Goal: Check status: Check status

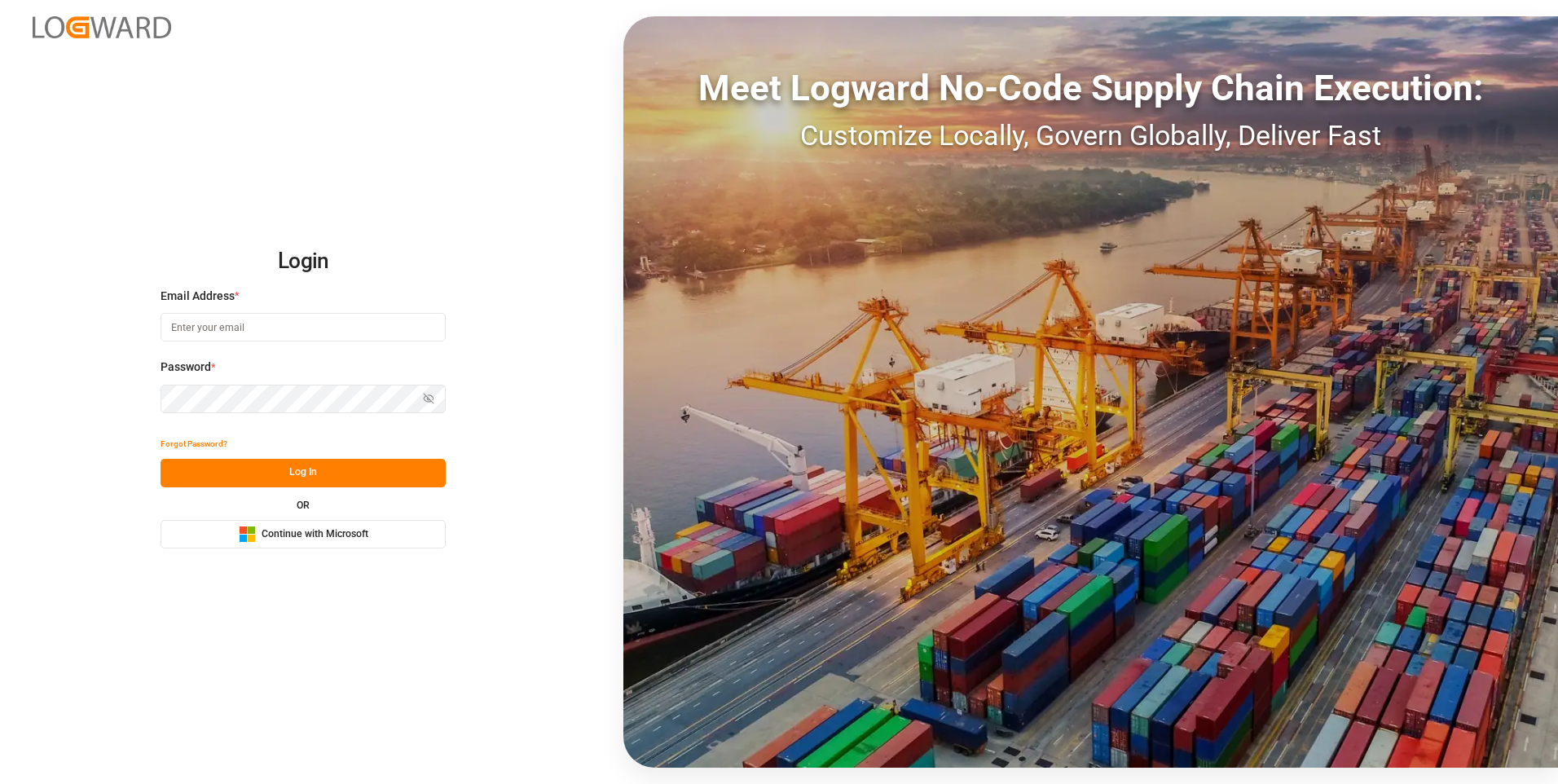
type input "[EMAIL_ADDRESS][DOMAIN_NAME]"
click at [263, 388] on button "Log In" at bounding box center [303, 473] width 285 height 28
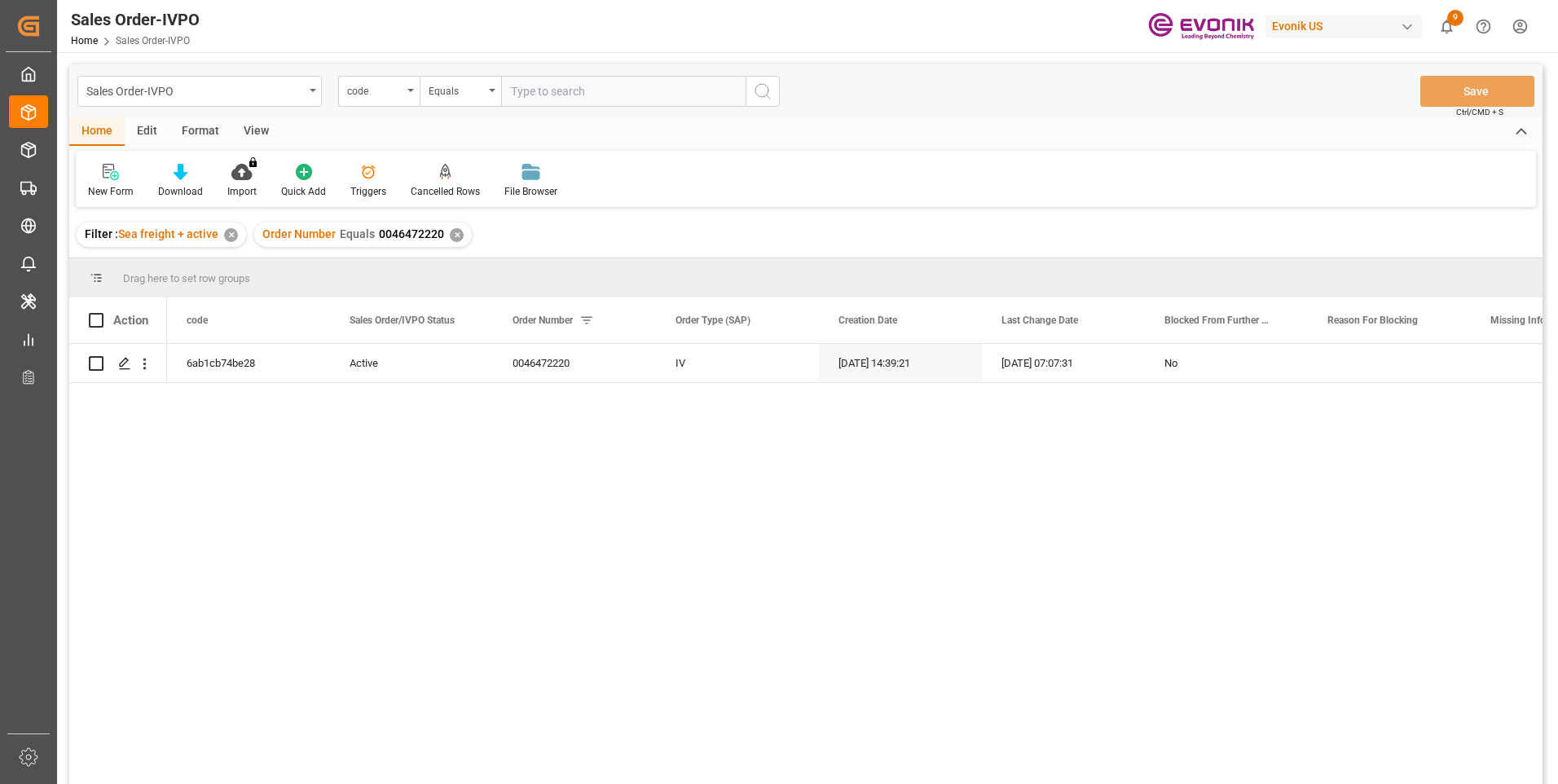
click at [545, 87] on input "text" at bounding box center [623, 91] width 244 height 31
type input "2007149558"
click at [753, 102] on button "search button" at bounding box center [762, 91] width 34 height 31
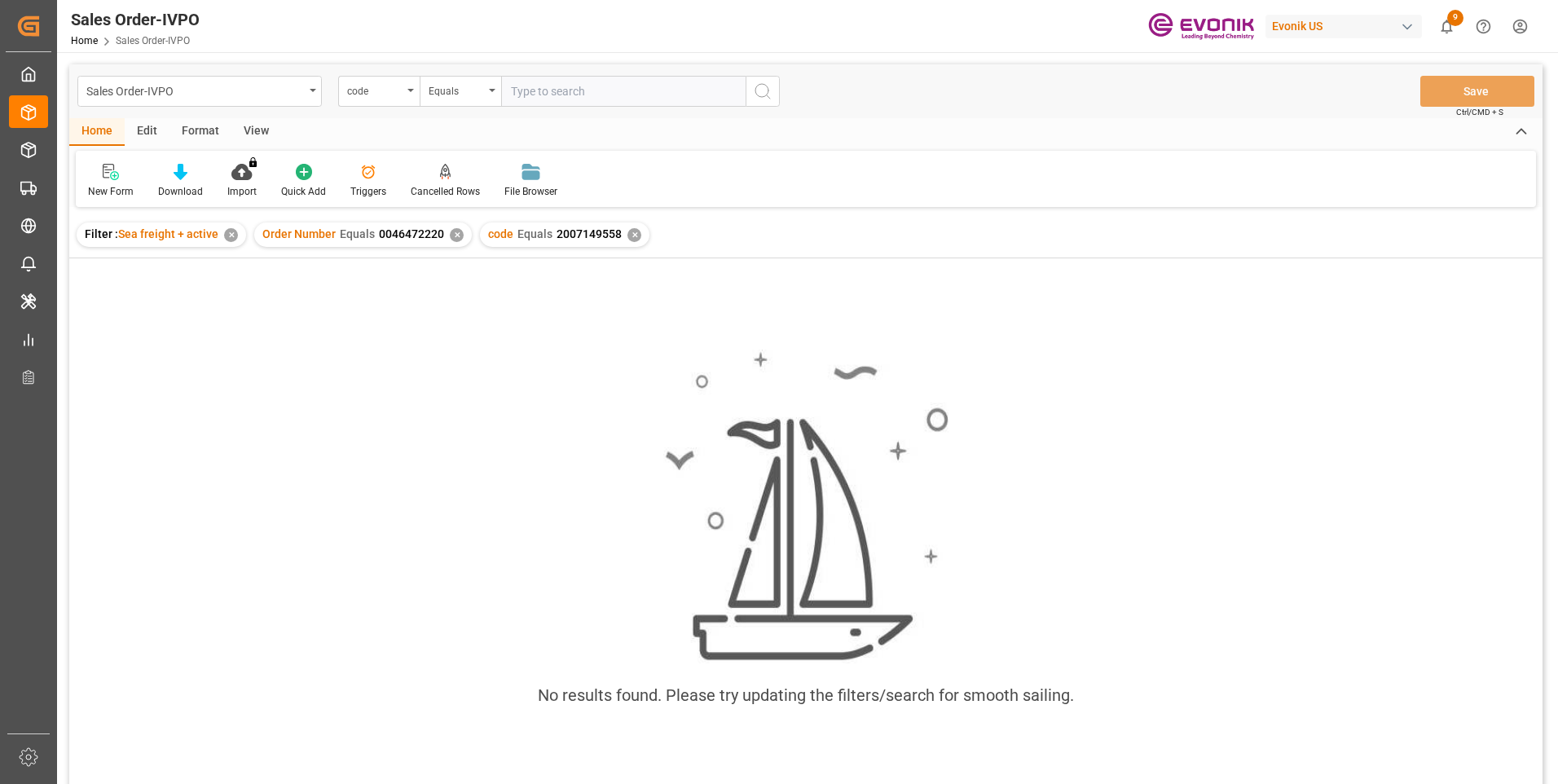
click at [456, 235] on div "✕" at bounding box center [457, 235] width 14 height 14
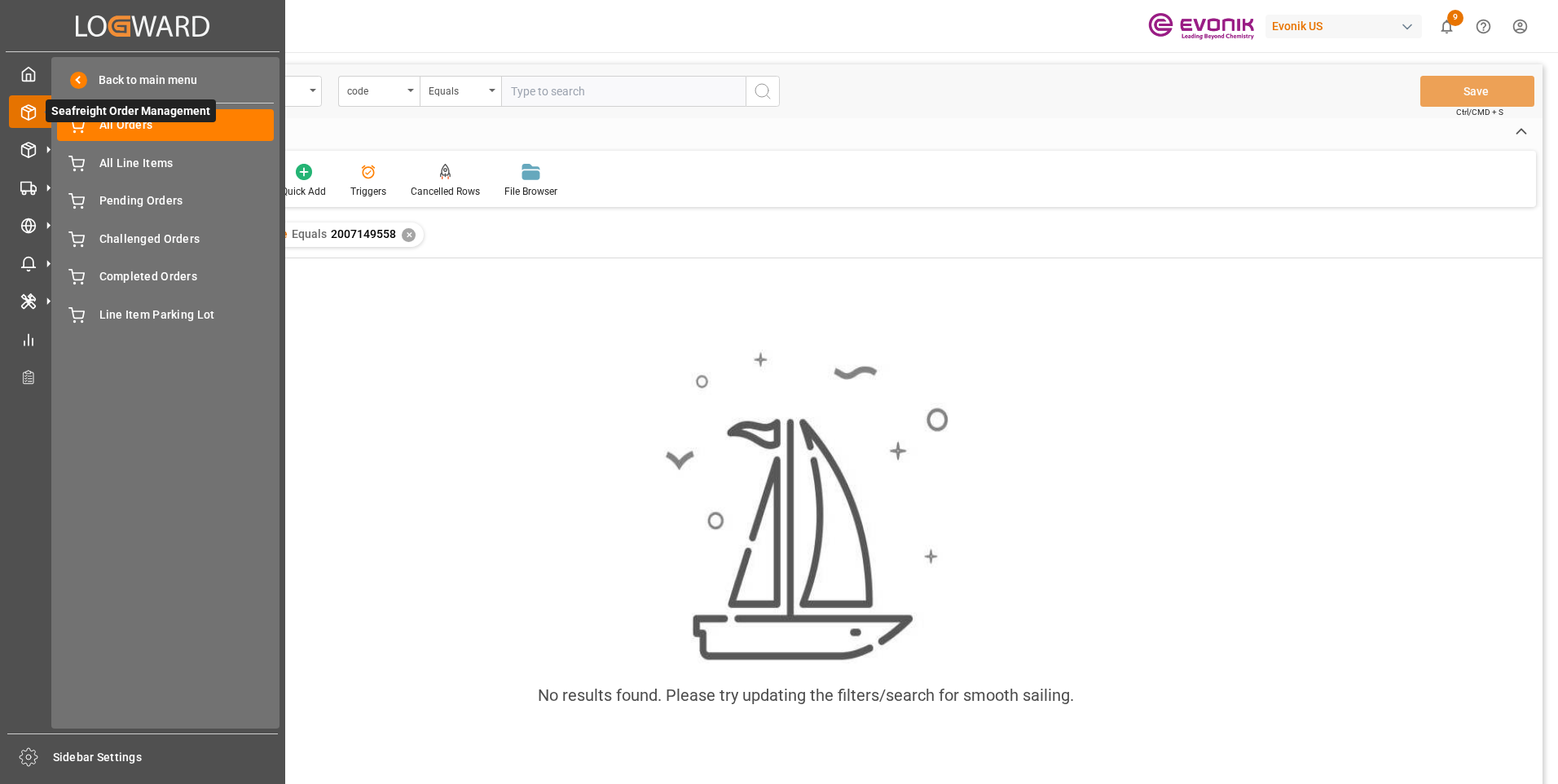
click at [27, 104] on icon at bounding box center [28, 112] width 16 height 16
click at [17, 72] on div at bounding box center [22, 73] width 27 height 17
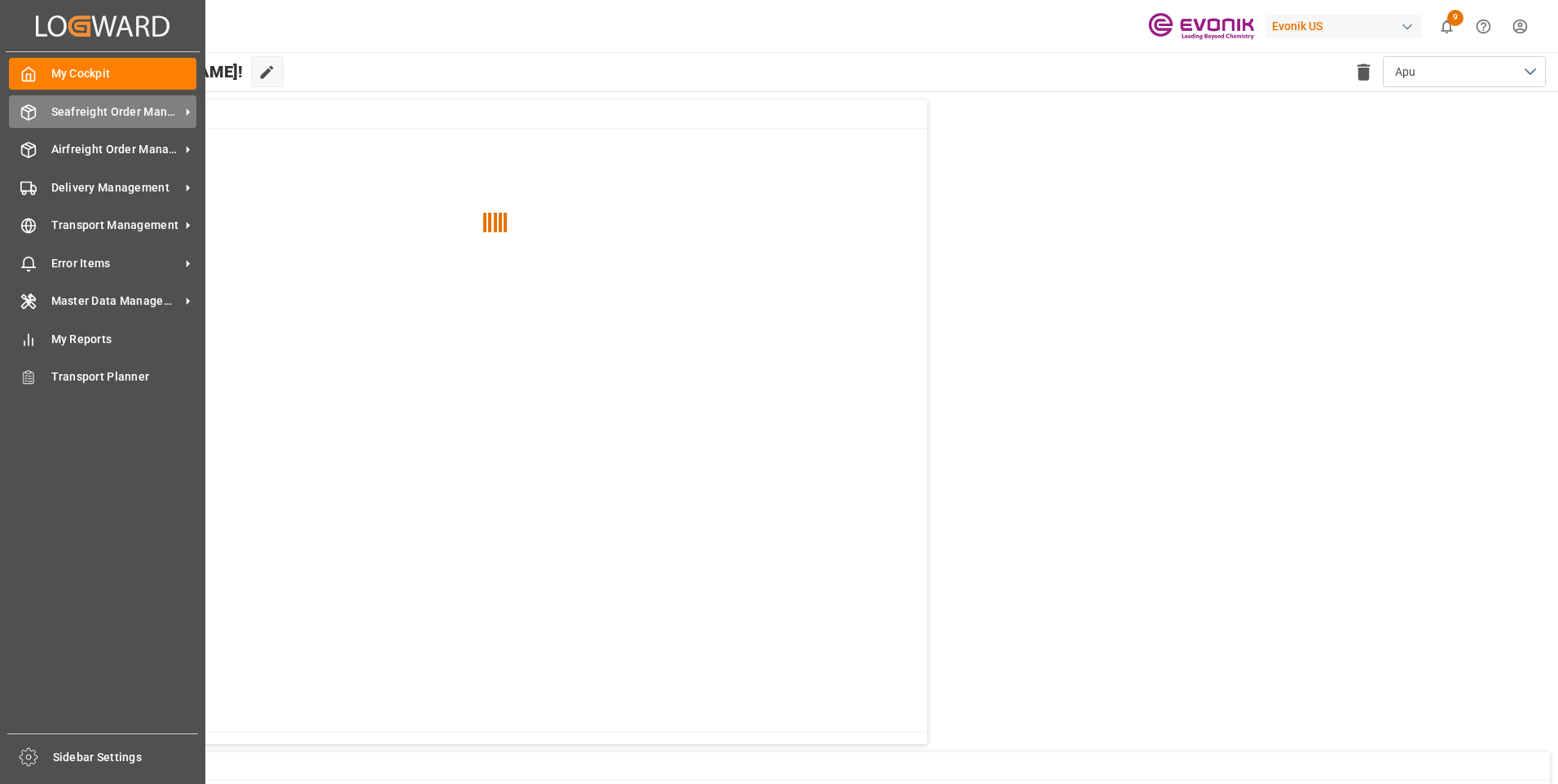
click at [101, 115] on span "Seafreight Order Management" at bounding box center [116, 111] width 129 height 17
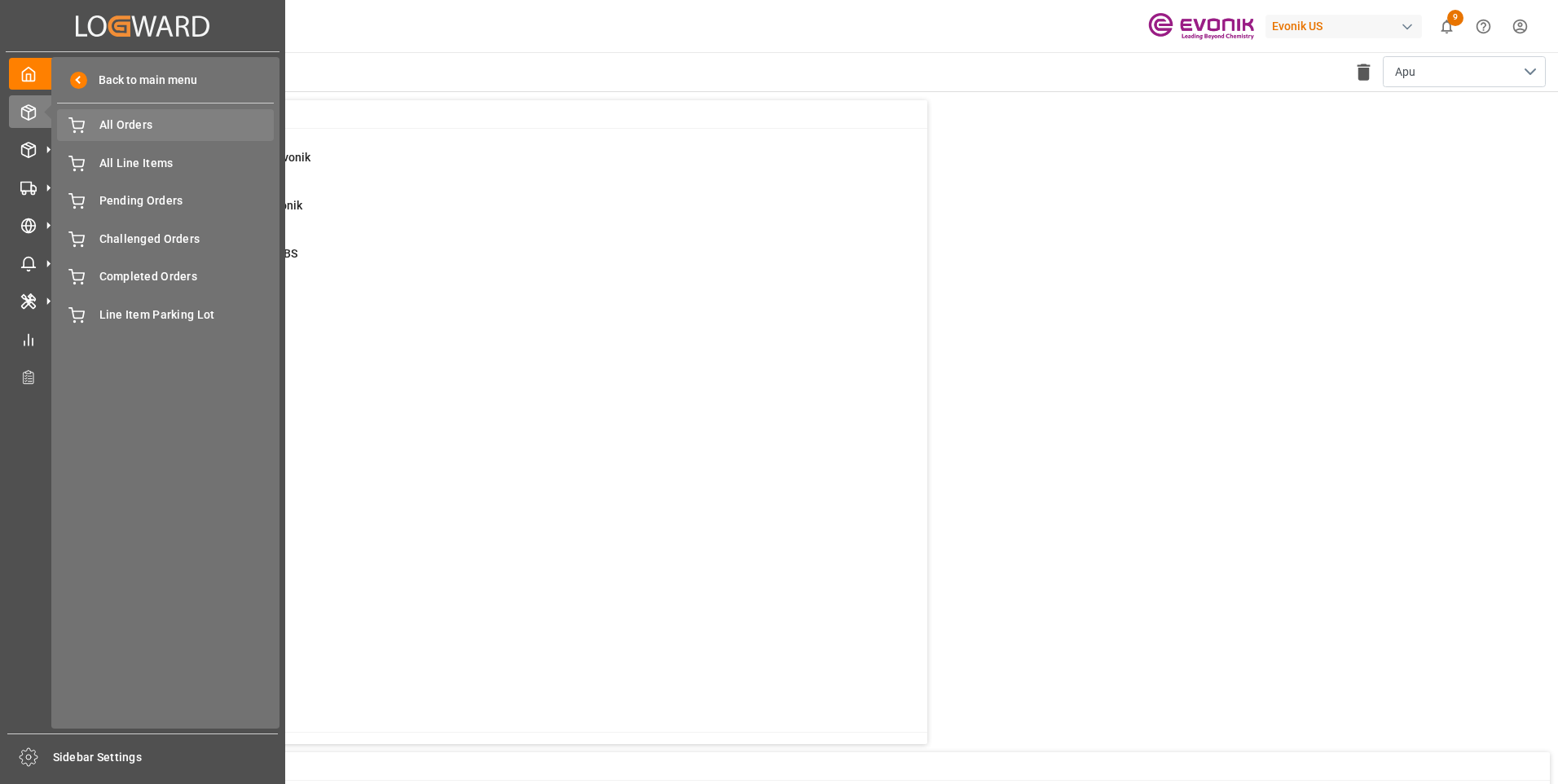
click at [166, 128] on span "All Orders" at bounding box center [187, 124] width 176 height 17
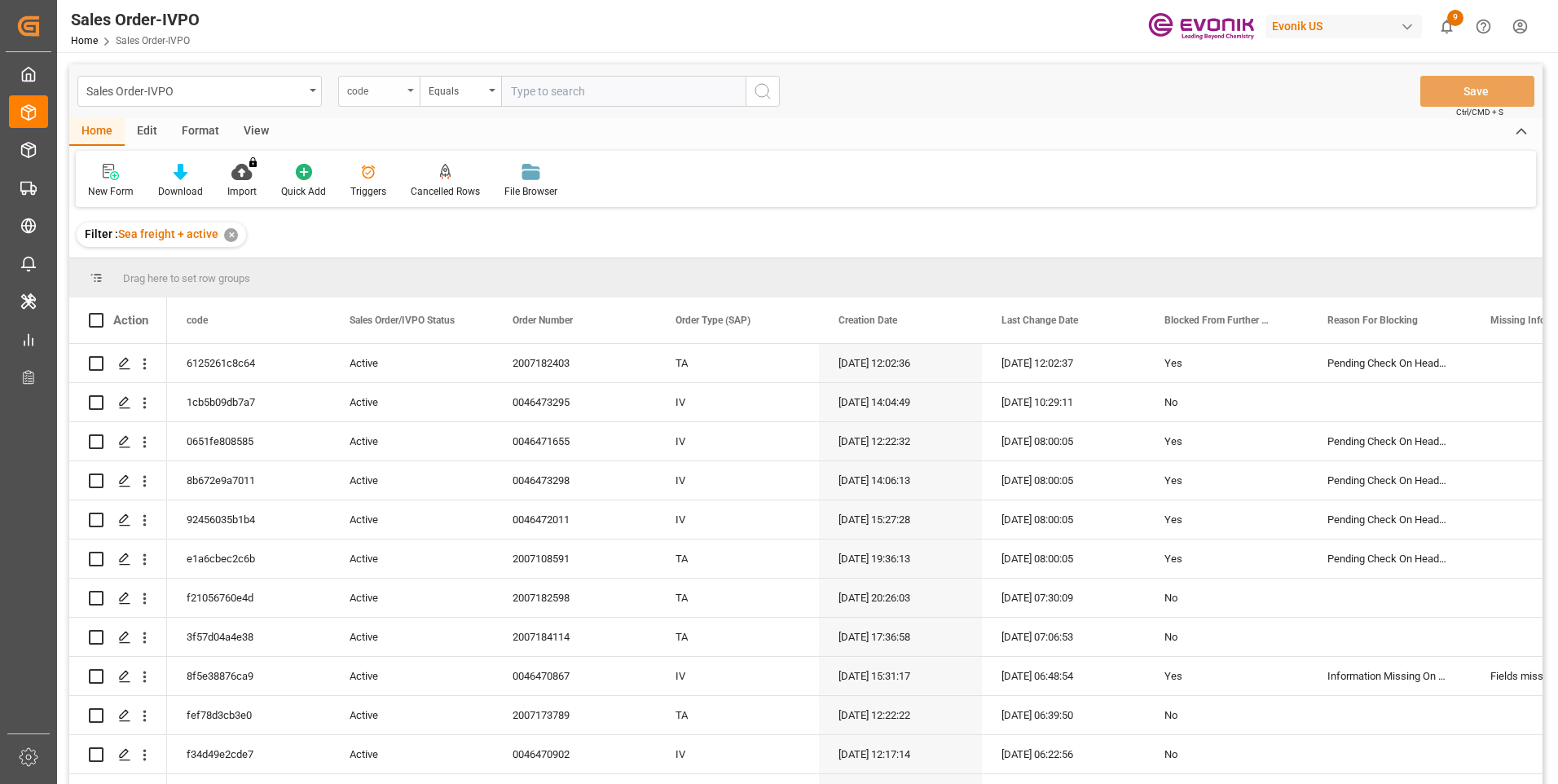
click at [411, 96] on div "code" at bounding box center [378, 91] width 81 height 31
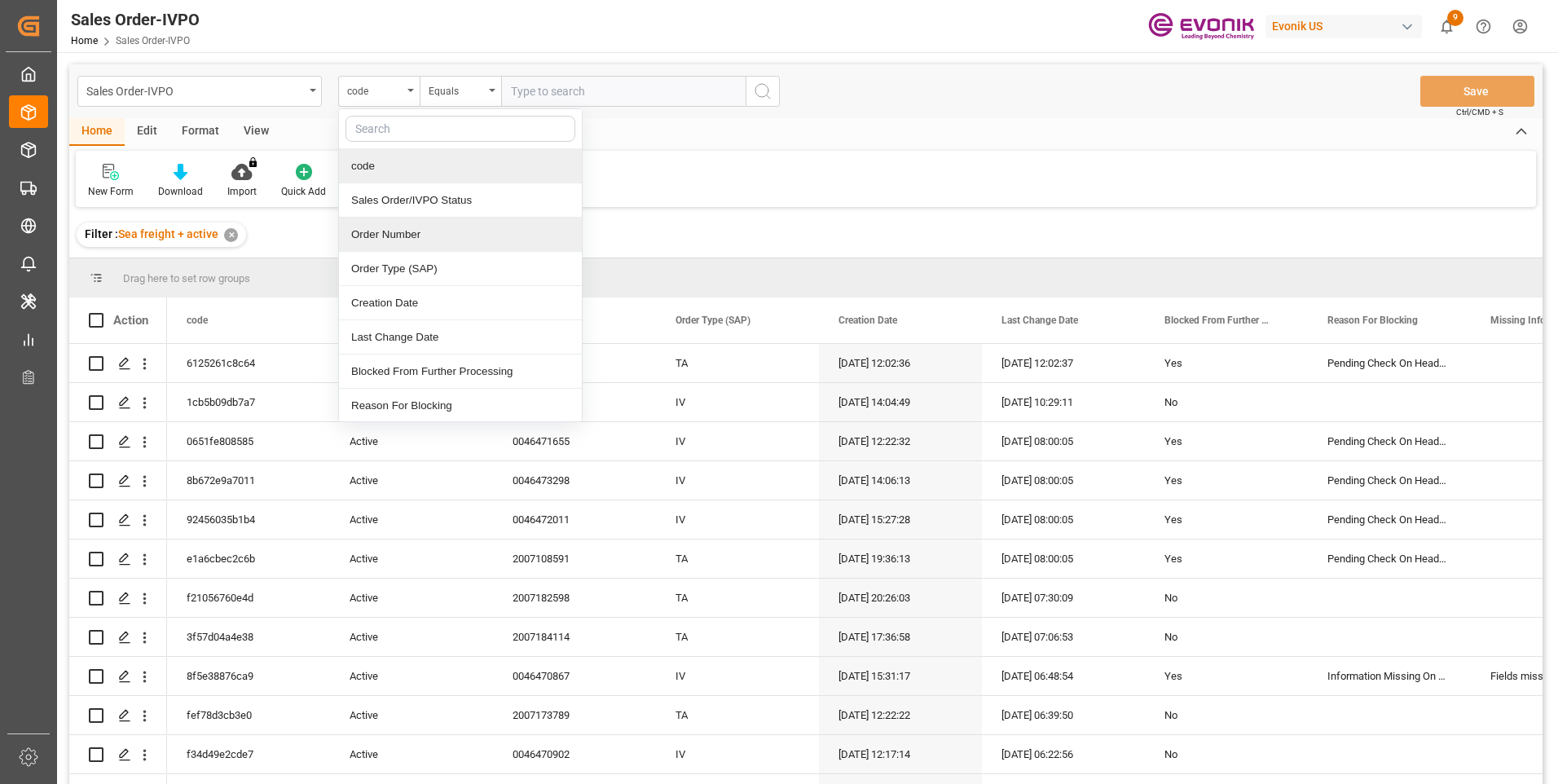
click at [379, 226] on div "Order Number" at bounding box center [460, 235] width 243 height 34
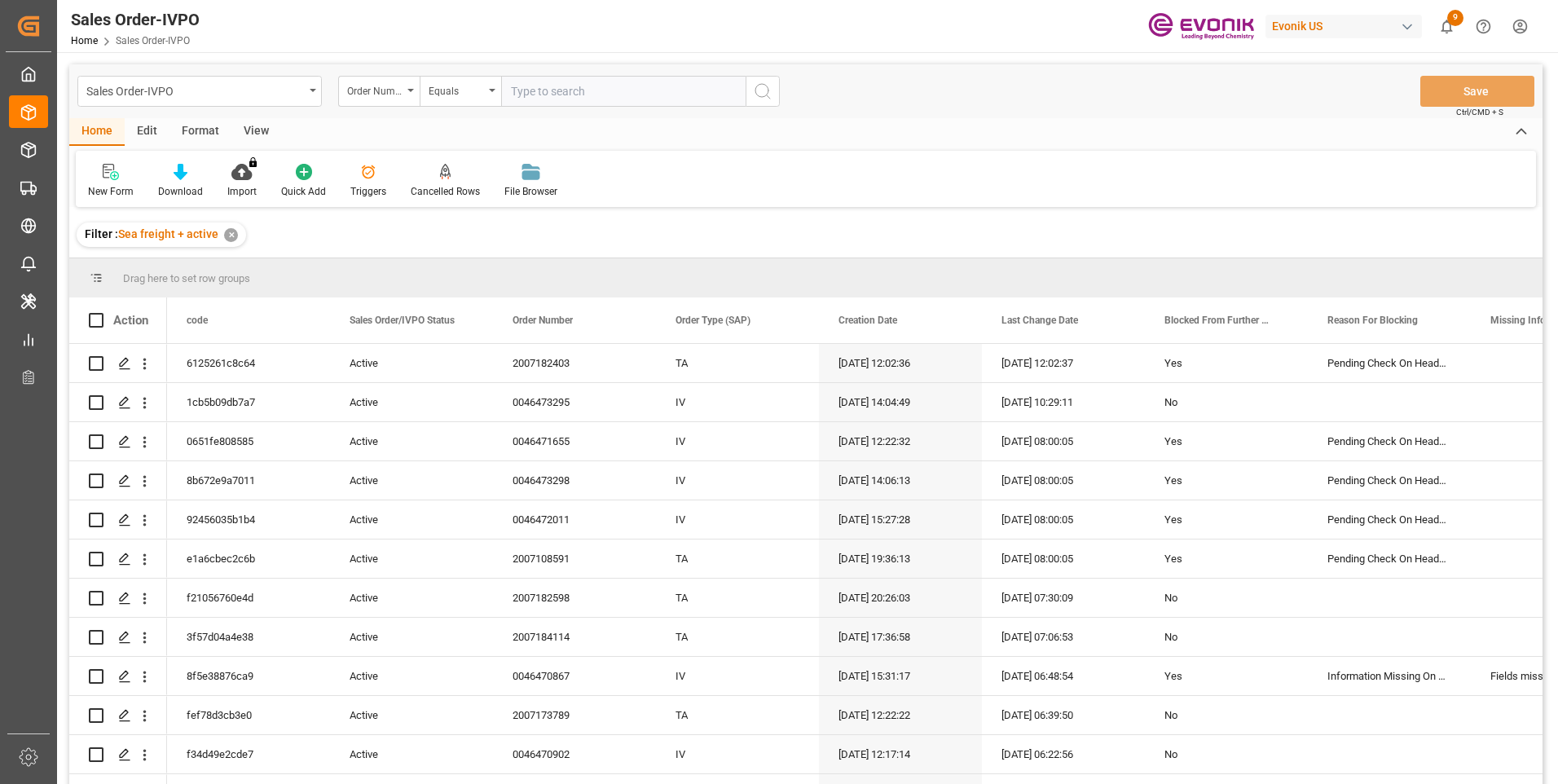
click at [528, 99] on input "text" at bounding box center [623, 91] width 244 height 31
paste input "2007149558"
type input "2007149558"
click at [768, 98] on icon "search button" at bounding box center [762, 91] width 19 height 19
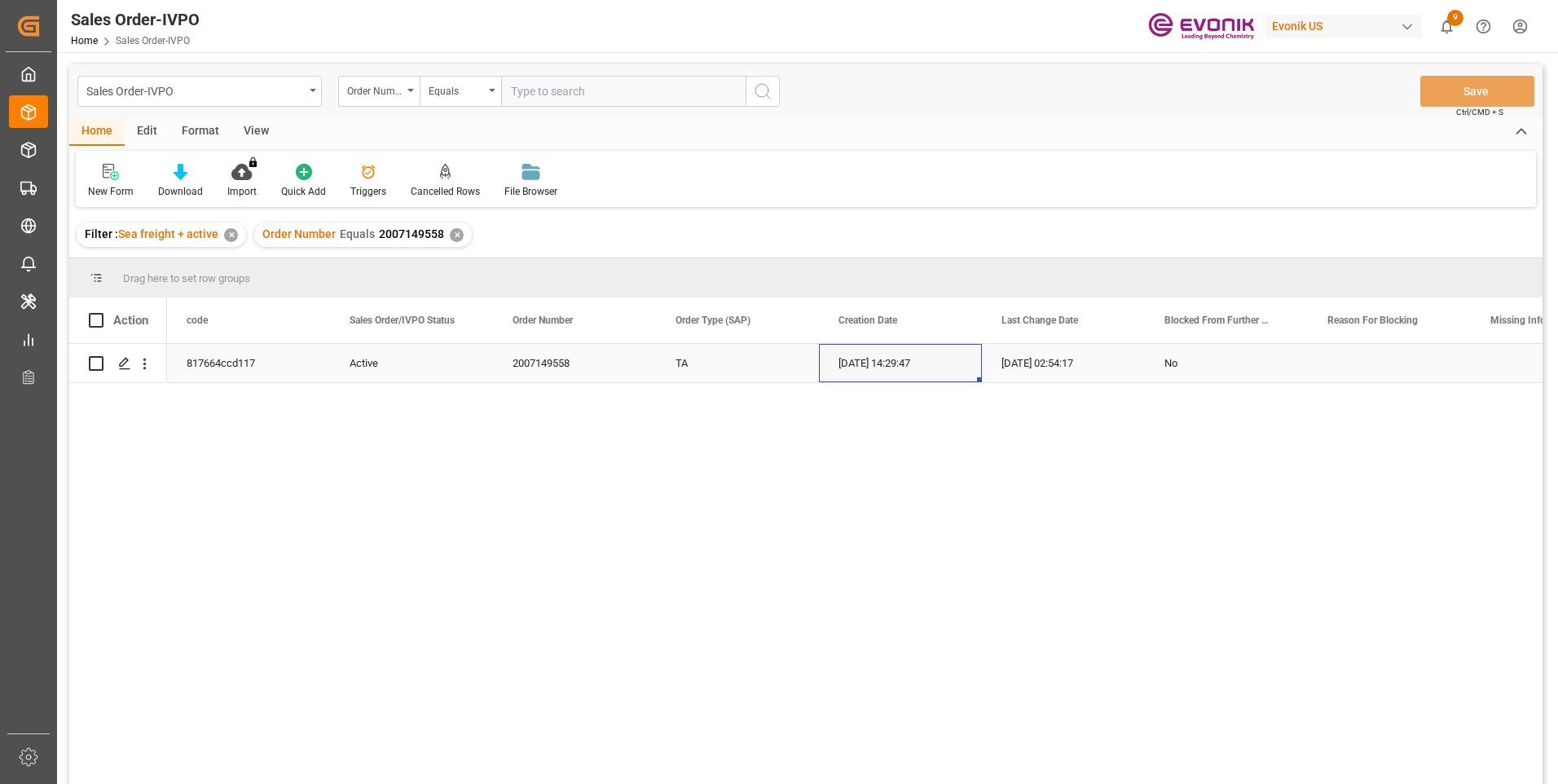
click at [862, 362] on div "[DATE] 14:29:47" at bounding box center [900, 362] width 163 height 38
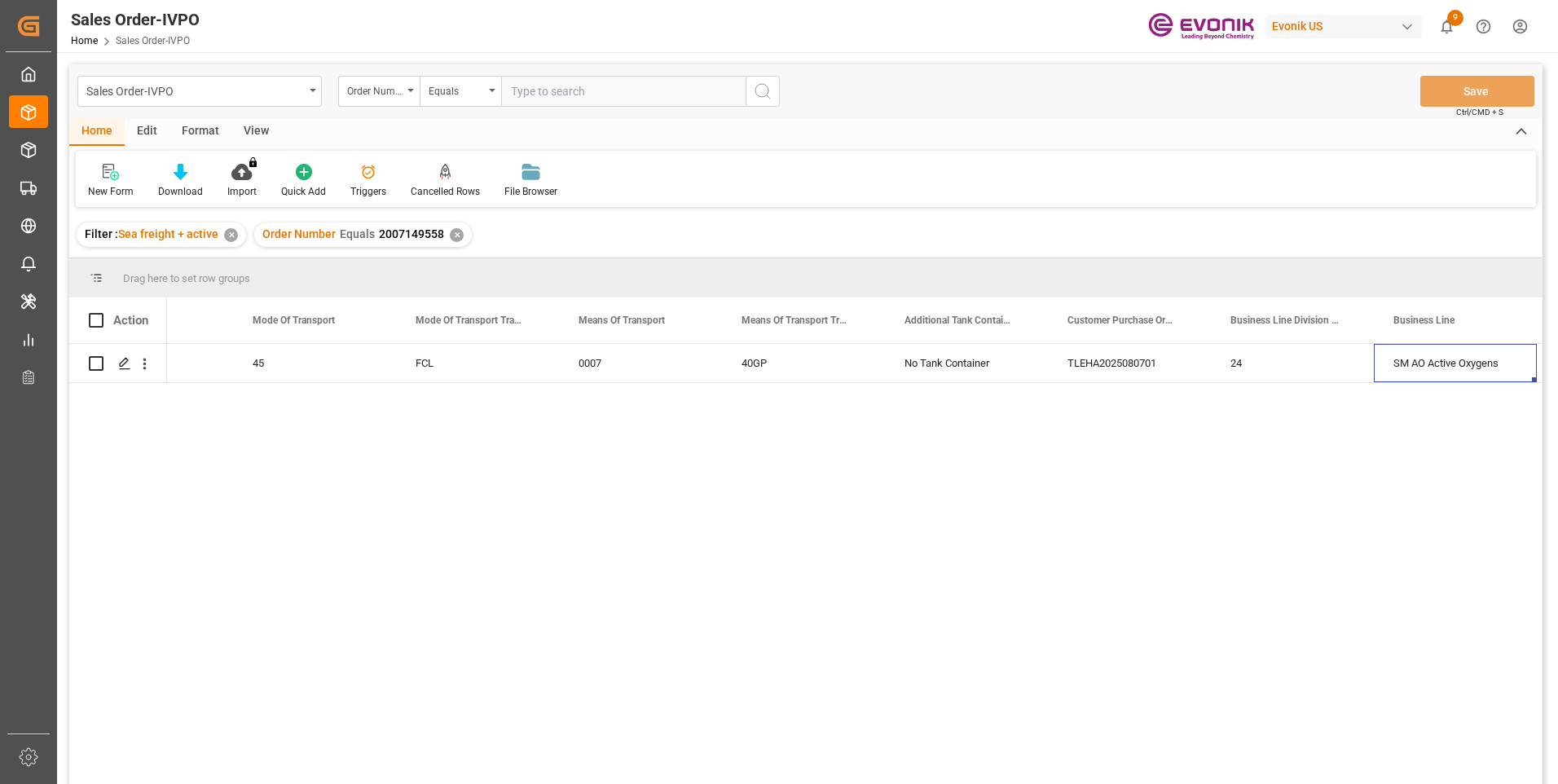
scroll to position [0, 2705]
